Goal: Task Accomplishment & Management: Use online tool/utility

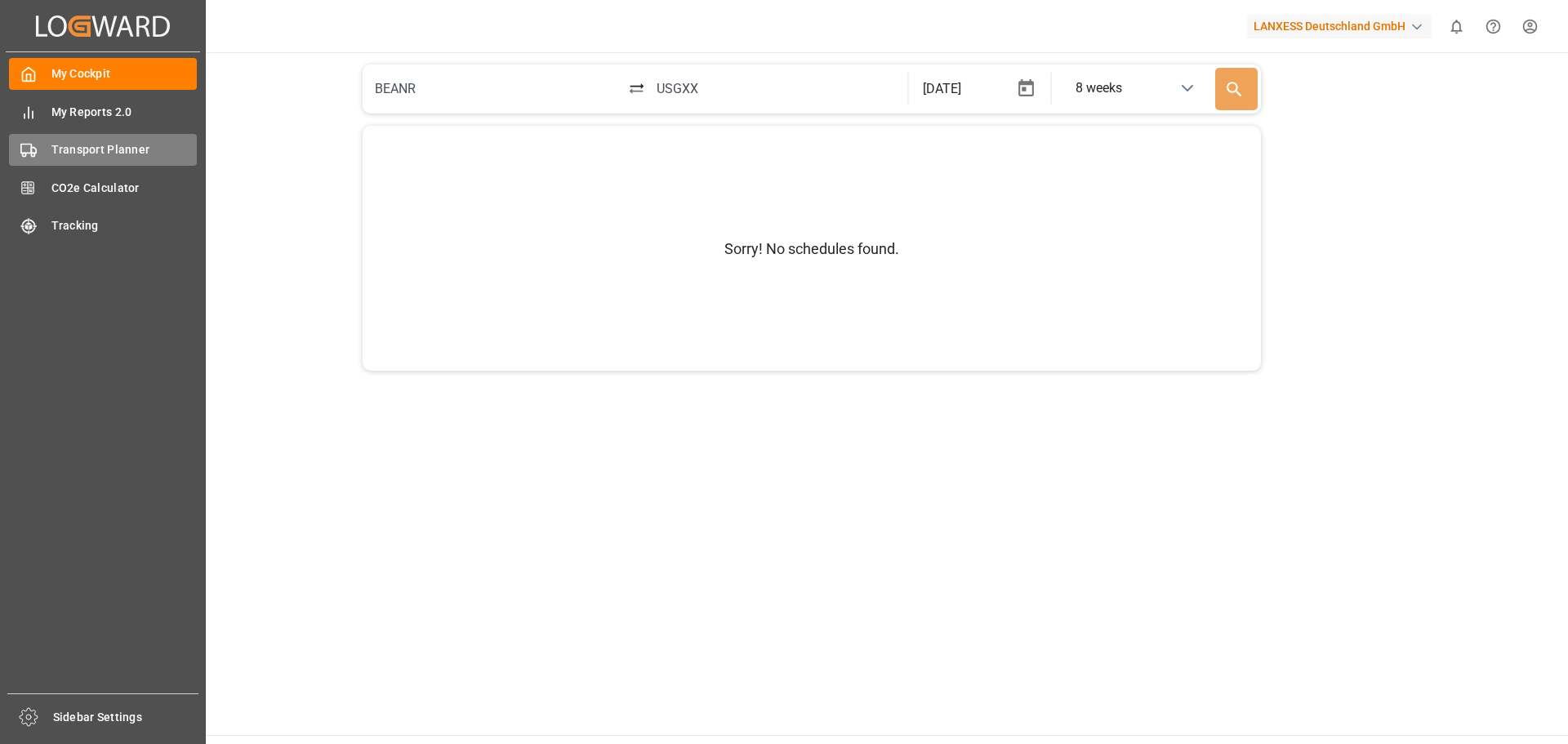
click at [122, 149] on span "Transport Planner" at bounding box center [125, 149] width 146 height 17
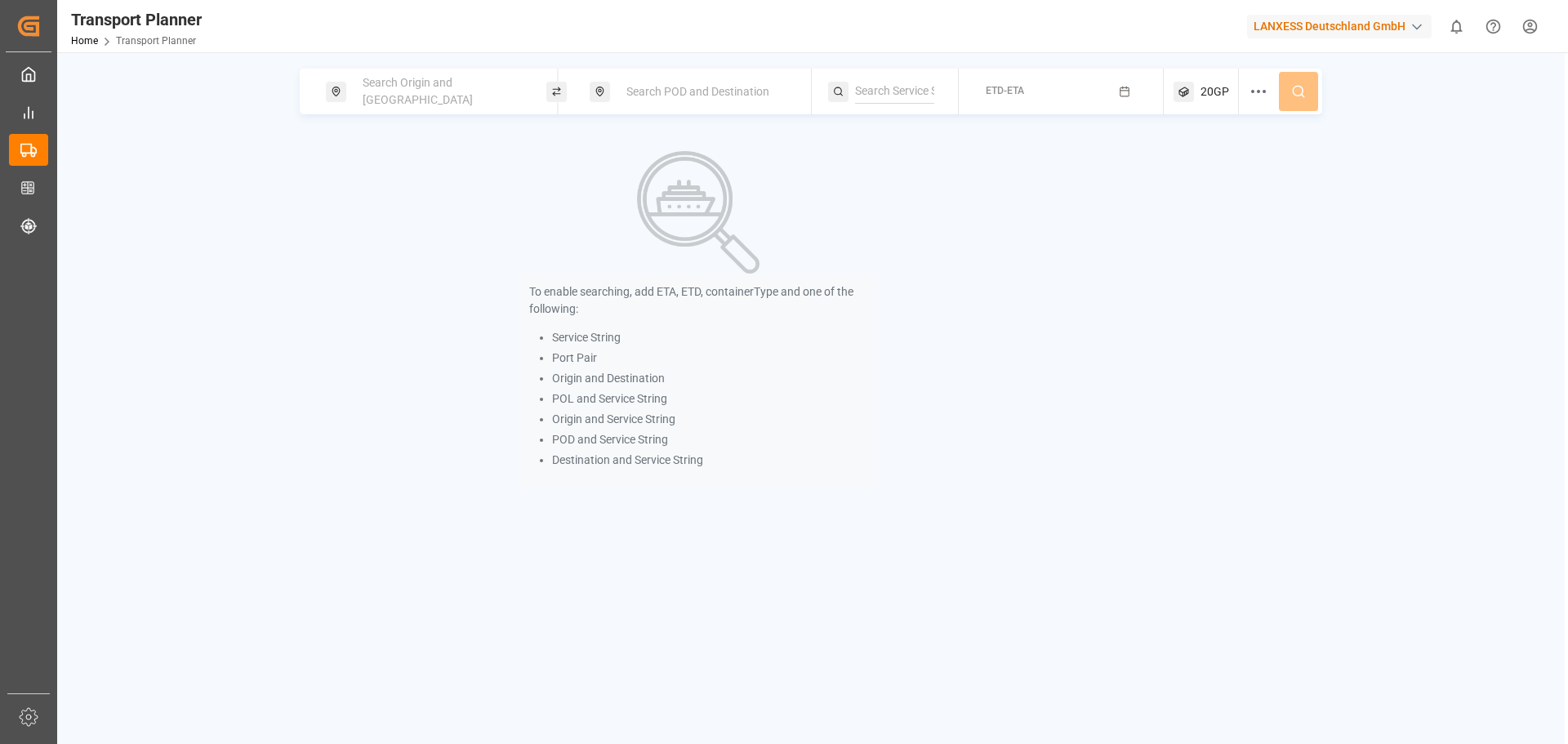
click at [712, 77] on div "Search POD and Destination" at bounding box center [704, 92] width 176 height 30
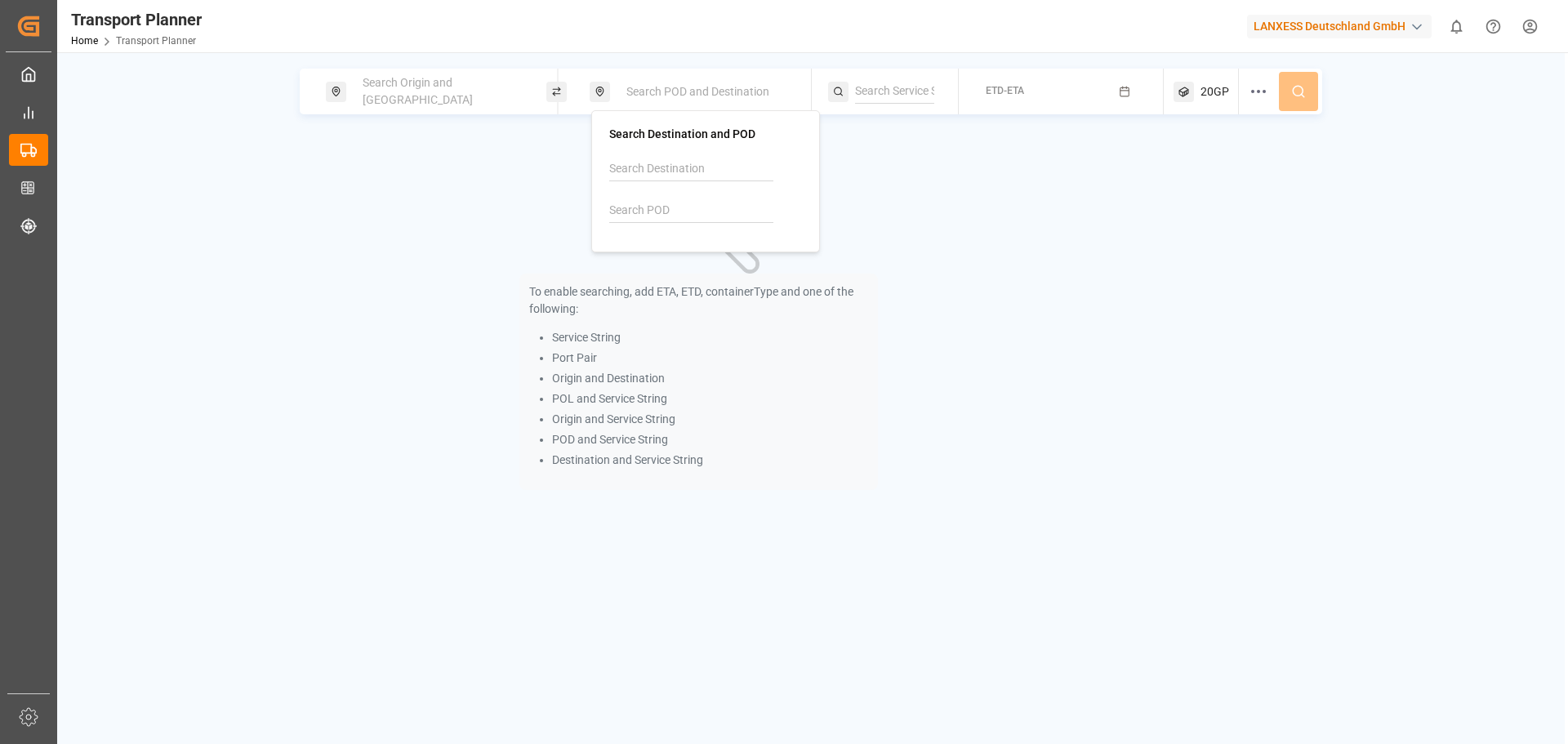
click at [453, 72] on div "Search Origin and POL Search POD and Destination ETD-ETA 20GP To enable searchi…" at bounding box center [811, 424] width 1507 height 744
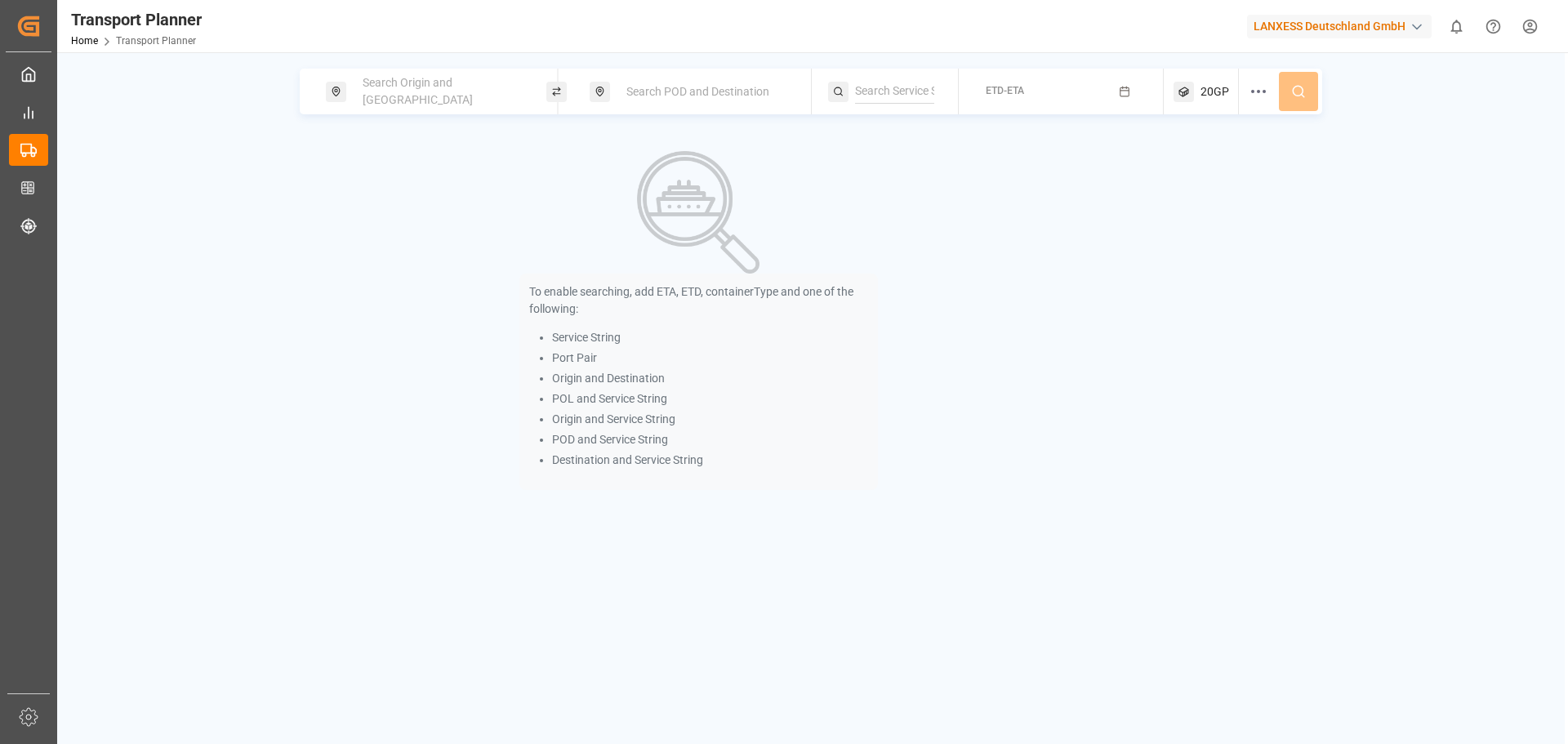
click at [448, 91] on span "Search Origin and [GEOGRAPHIC_DATA]" at bounding box center [418, 91] width 110 height 30
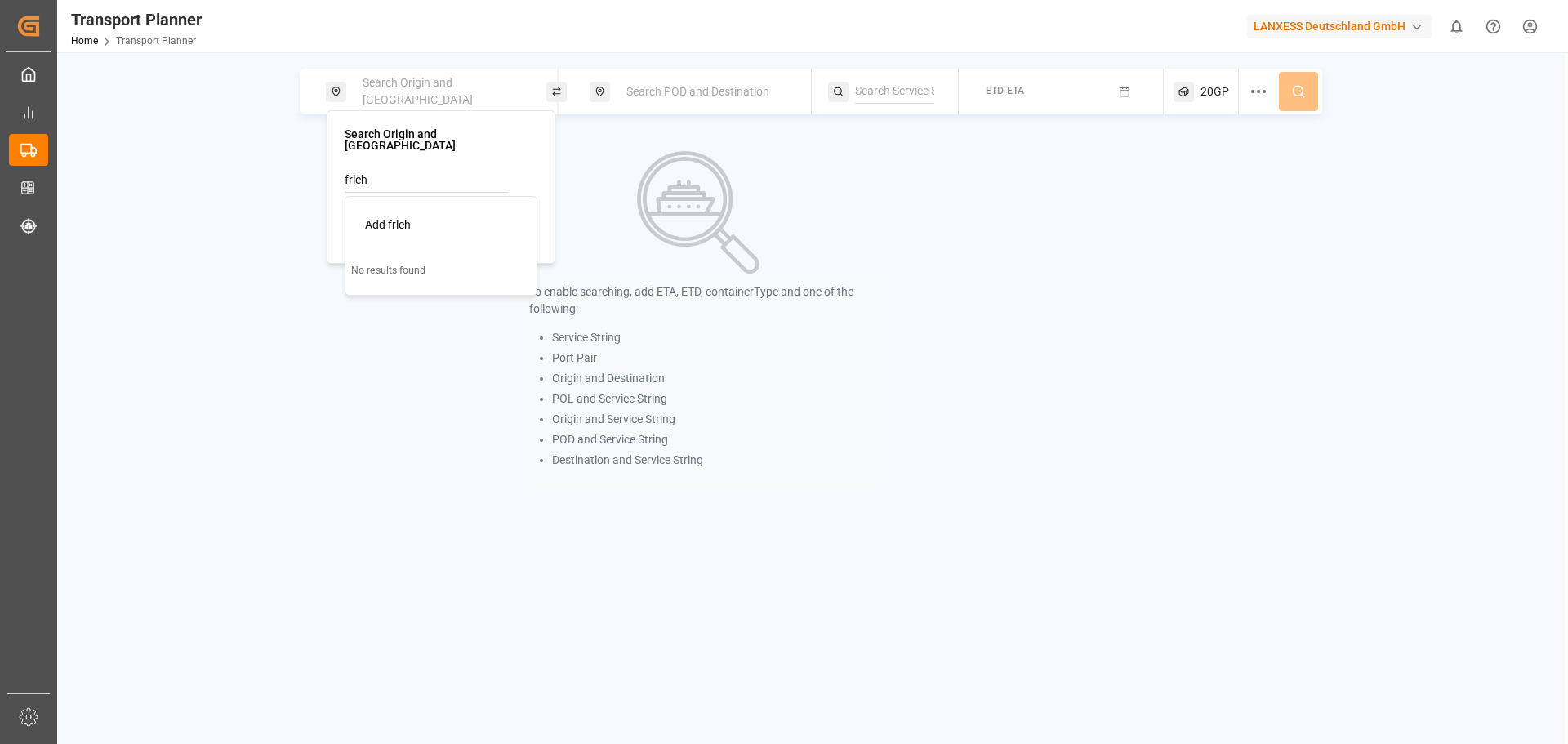
drag, startPoint x: 401, startPoint y: 178, endPoint x: 308, endPoint y: 167, distance: 93.6
click at [308, 167] on body "Created by potrace 1.15, written by [PERSON_NAME] [DATE]-[DATE] Created by potr…" at bounding box center [784, 372] width 1568 height 744
type input "f"
click at [430, 260] on div "FRLEH [GEOGRAPHIC_DATA]" at bounding box center [444, 275] width 158 height 34
type input "FRLEH"
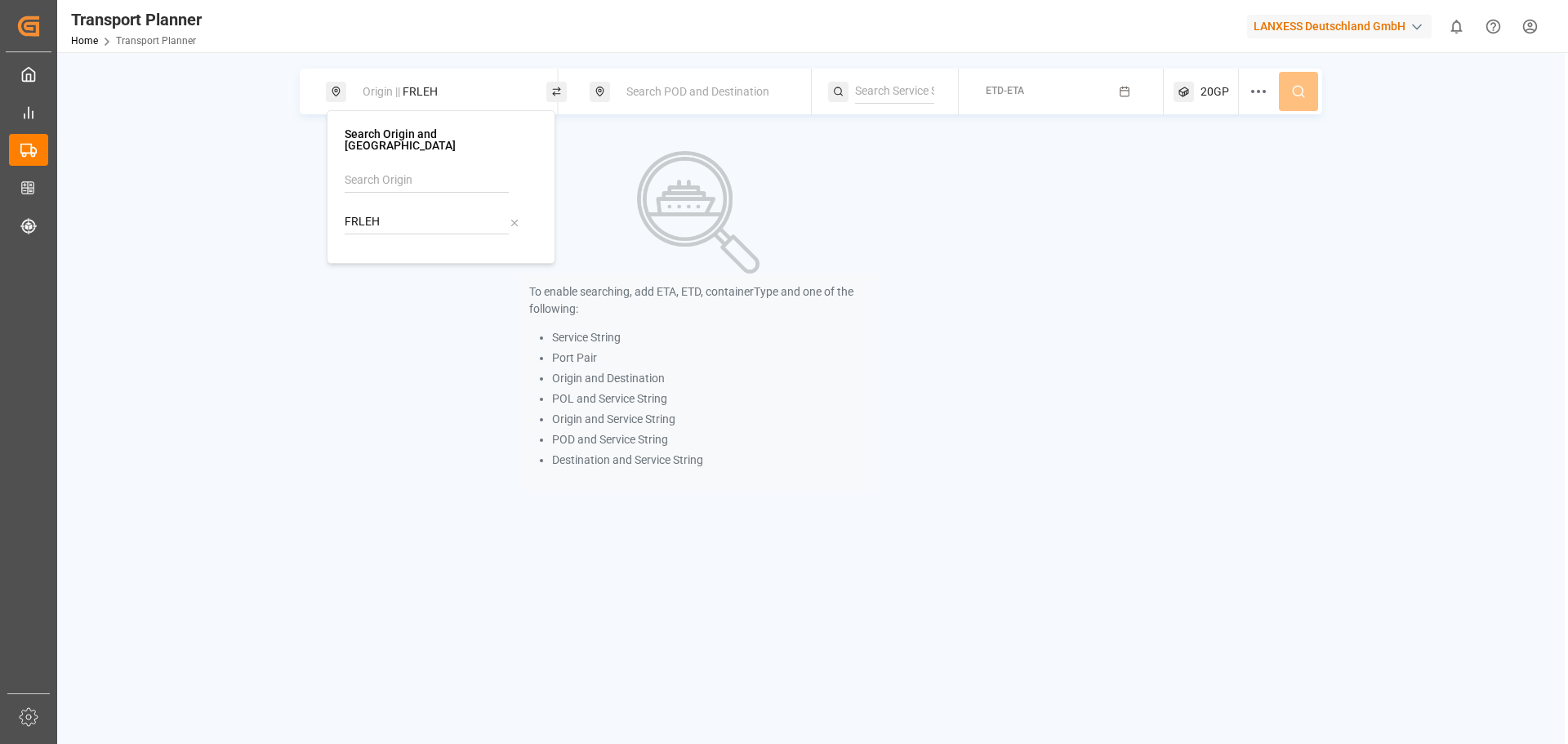
drag, startPoint x: 662, startPoint y: 88, endPoint x: 659, endPoint y: 107, distance: 19.2
click at [662, 89] on span "Search POD and Destination" at bounding box center [697, 92] width 143 height 13
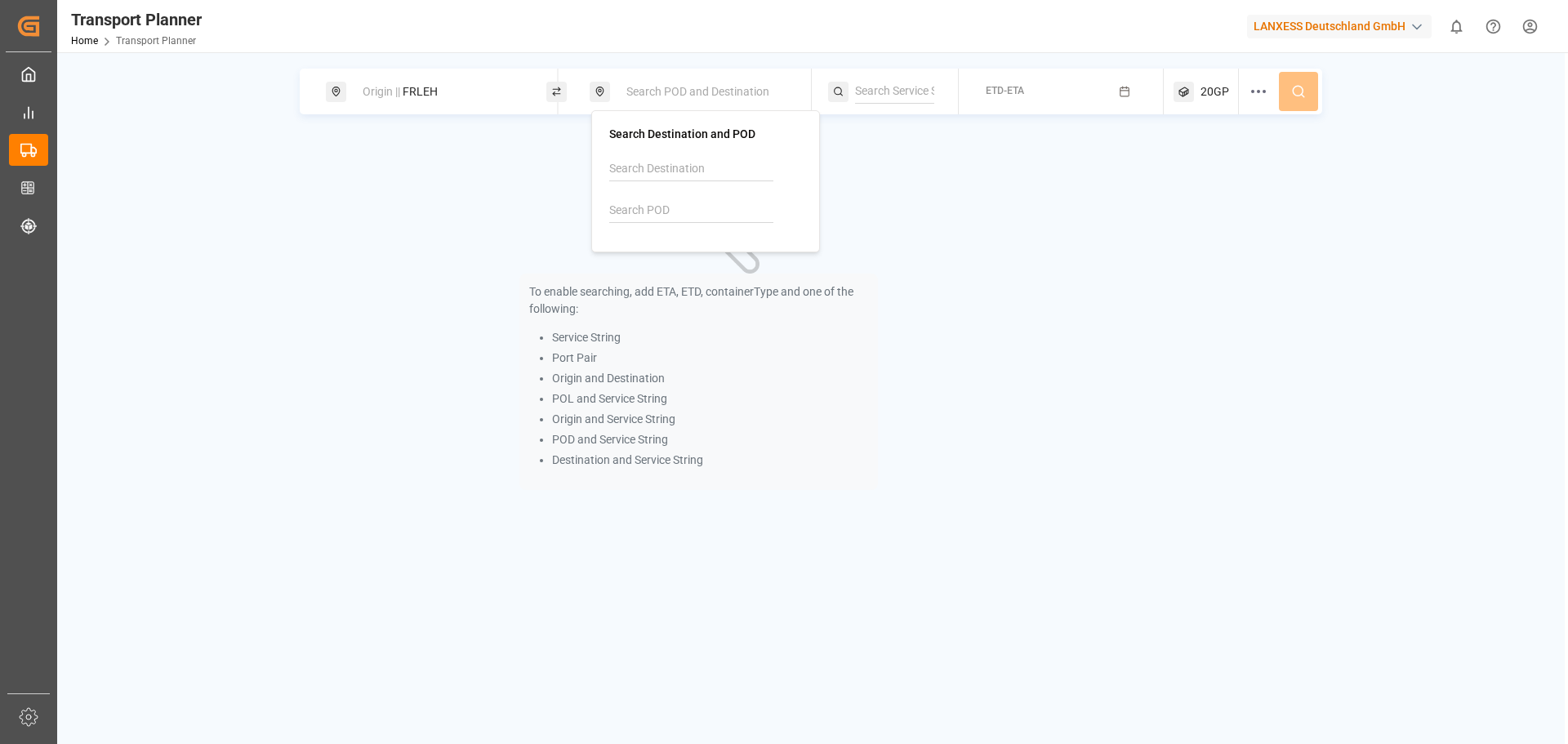
click at [643, 209] on input at bounding box center [691, 211] width 164 height 25
click at [672, 266] on div "[GEOGRAPHIC_DATA]" at bounding box center [684, 272] width 110 height 17
type input "VNSGN"
click at [1053, 100] on button "ETD-ETA" at bounding box center [1061, 92] width 185 height 32
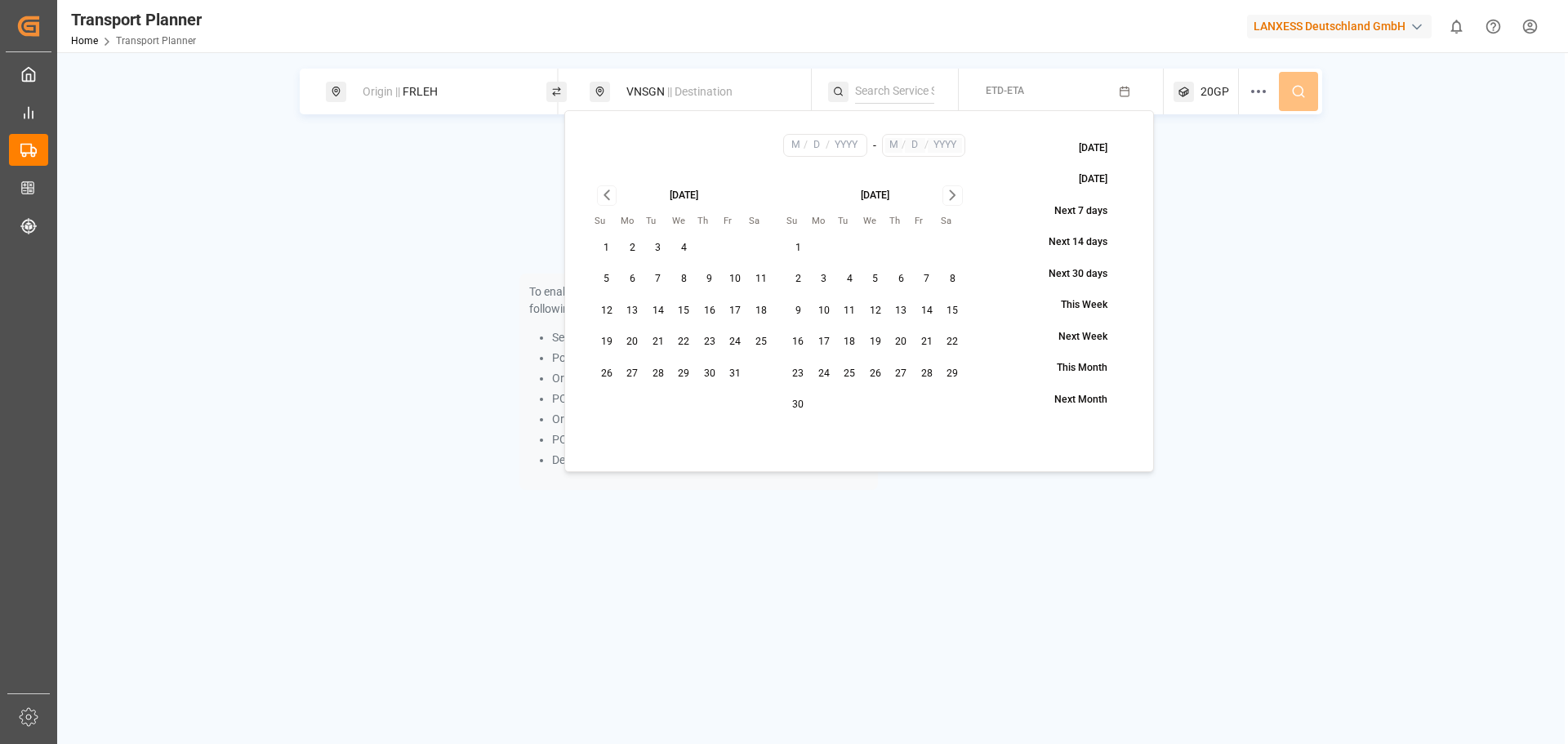
click at [712, 345] on button "23" at bounding box center [710, 342] width 26 height 26
type input "10"
type input "23"
type input "2025"
click at [958, 197] on icon "Go to next month" at bounding box center [952, 195] width 19 height 20
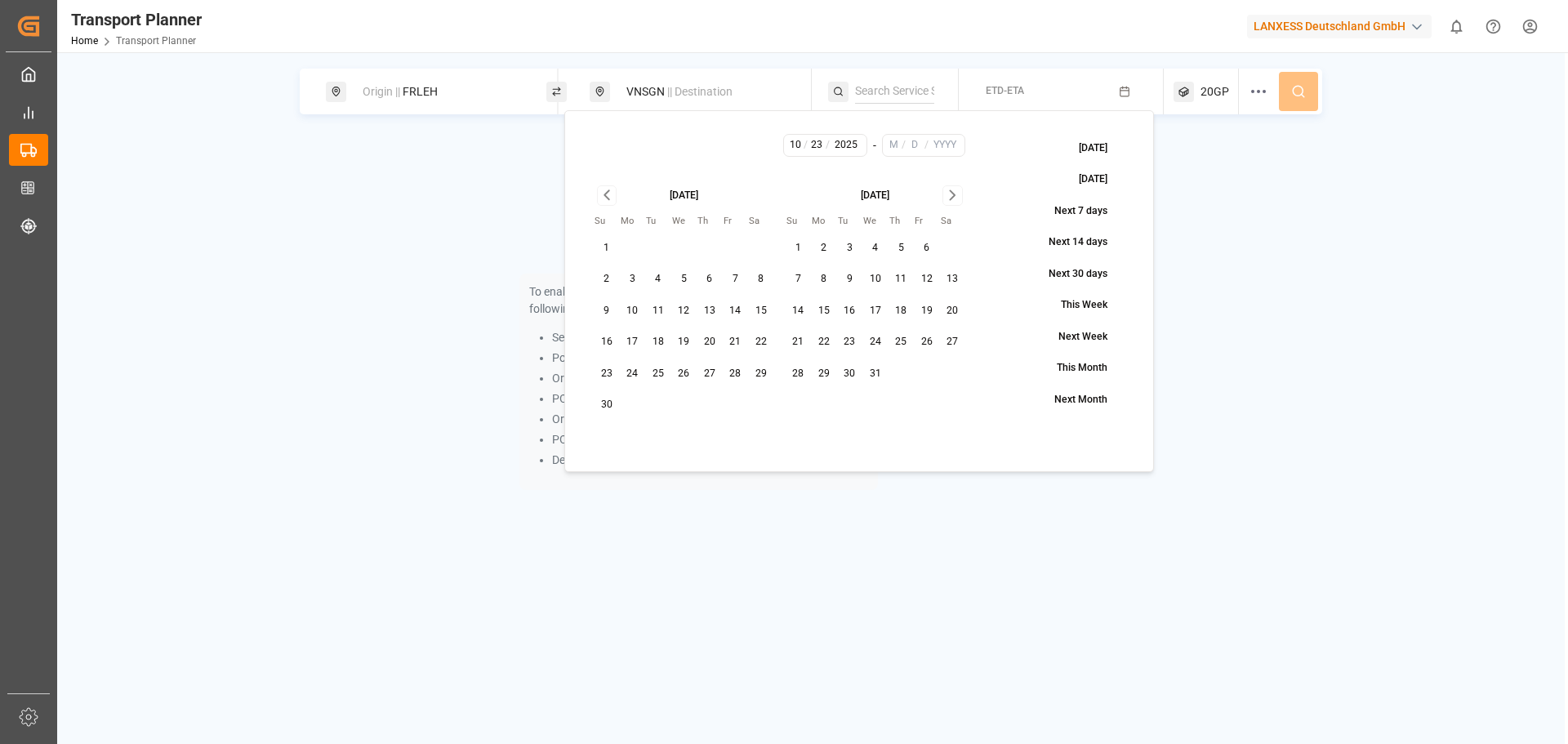
click at [874, 381] on button "31" at bounding box center [875, 374] width 26 height 26
type input "12"
type input "31"
type input "2025"
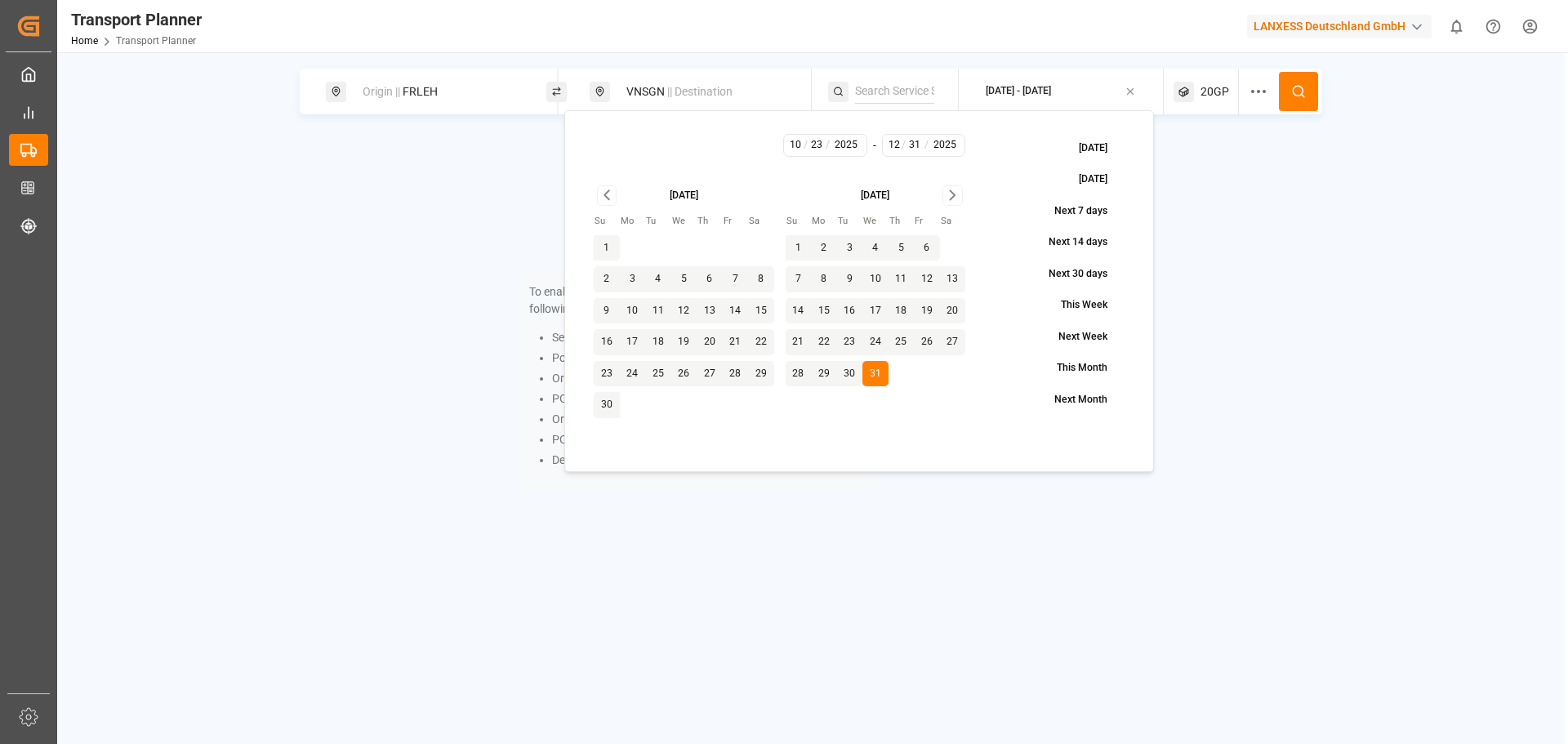
click at [1316, 109] on button at bounding box center [1298, 92] width 39 height 39
